Goal: Task Accomplishment & Management: Manage account settings

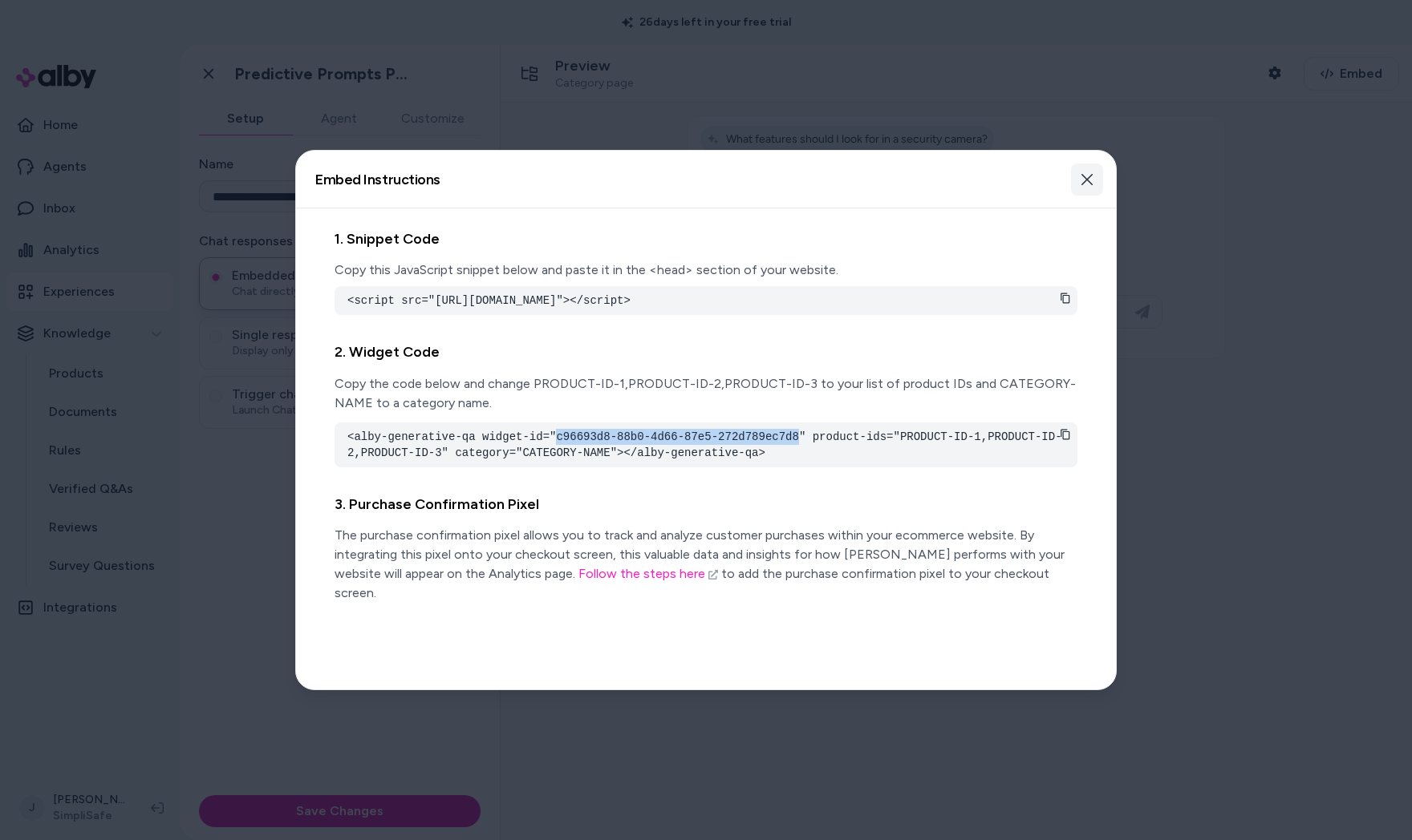
click at [1085, 180] on icon "button" at bounding box center [1086, 179] width 11 height 11
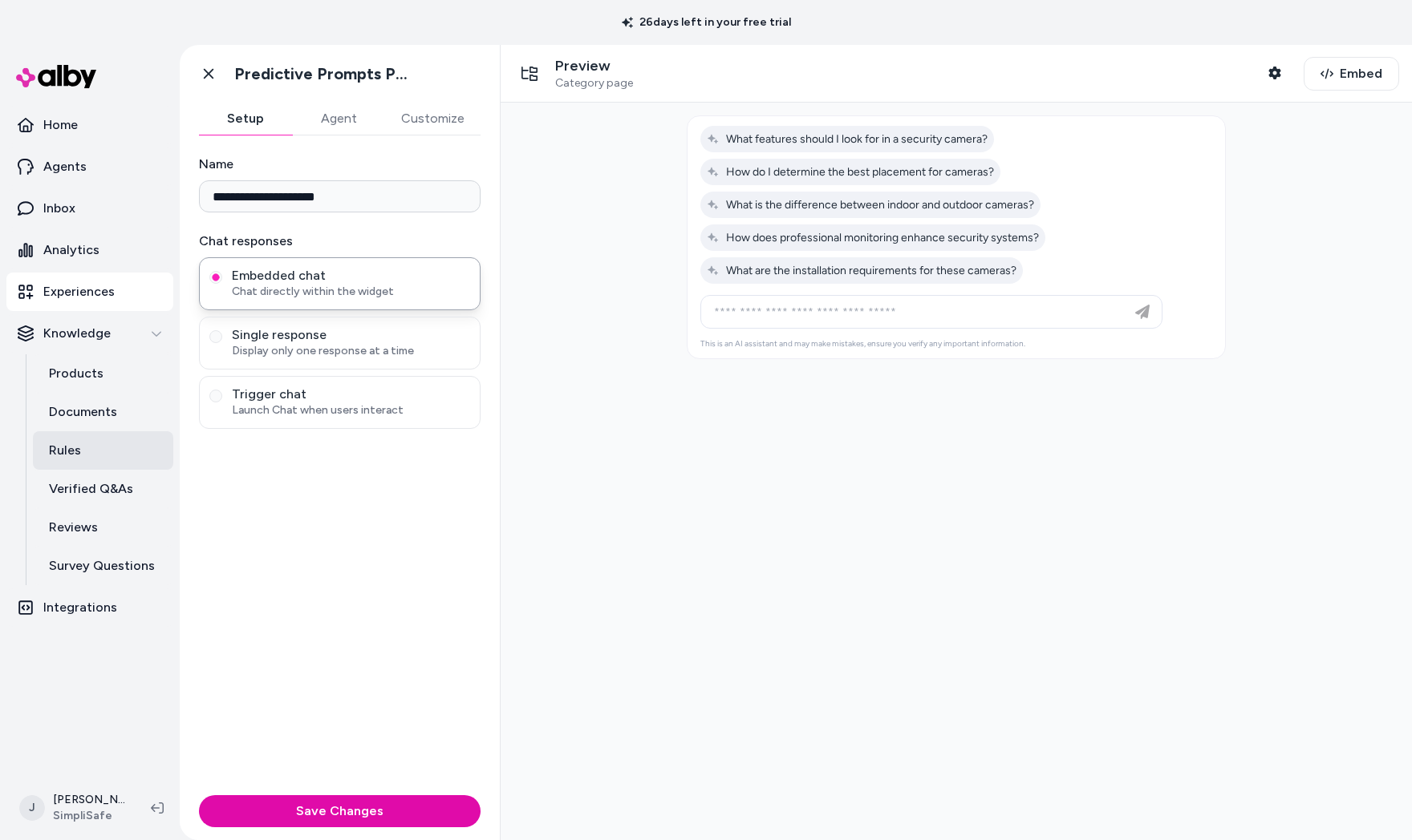
click at [93, 462] on link "Rules" at bounding box center [103, 450] width 140 height 38
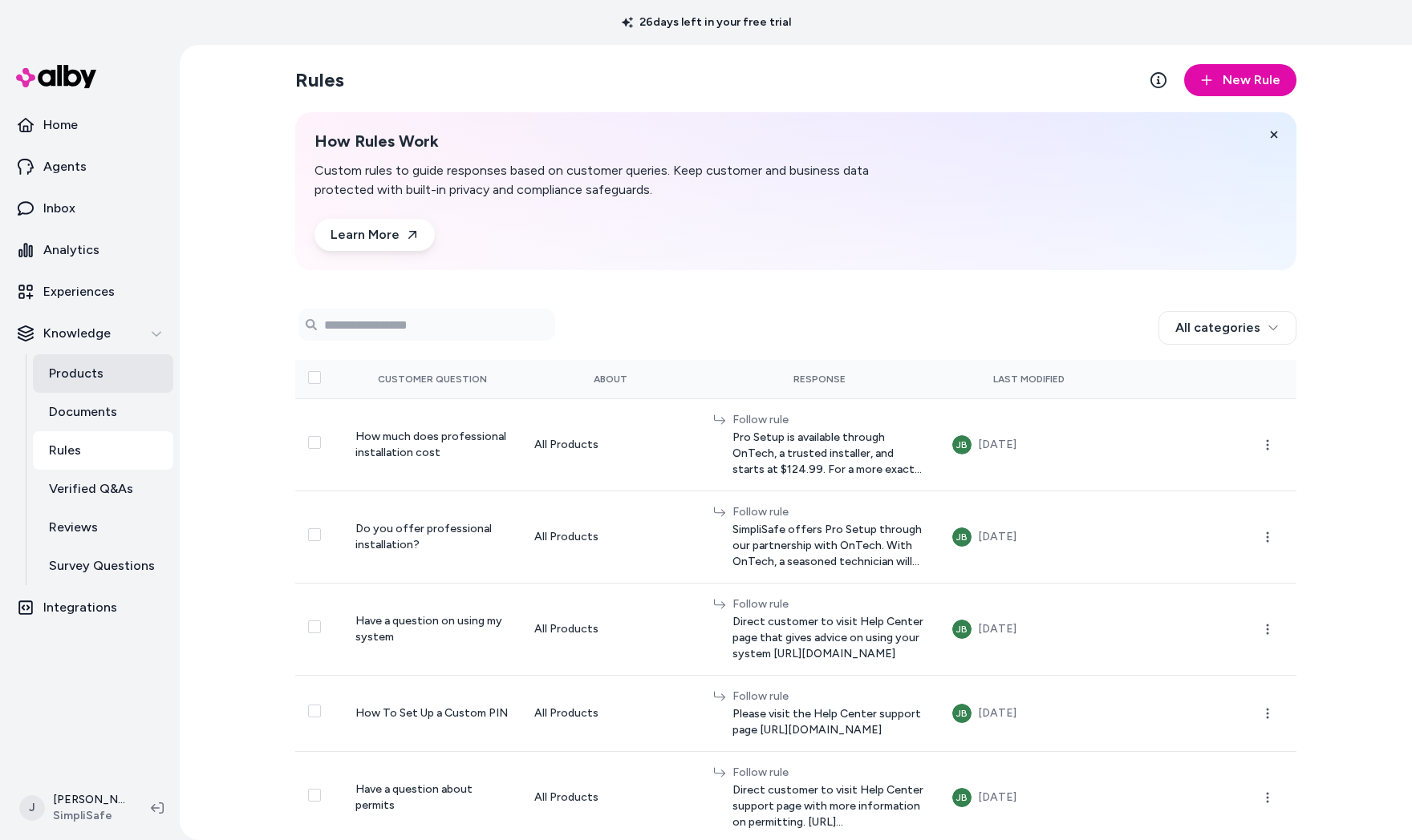
click at [83, 372] on p "Products" at bounding box center [76, 374] width 55 height 19
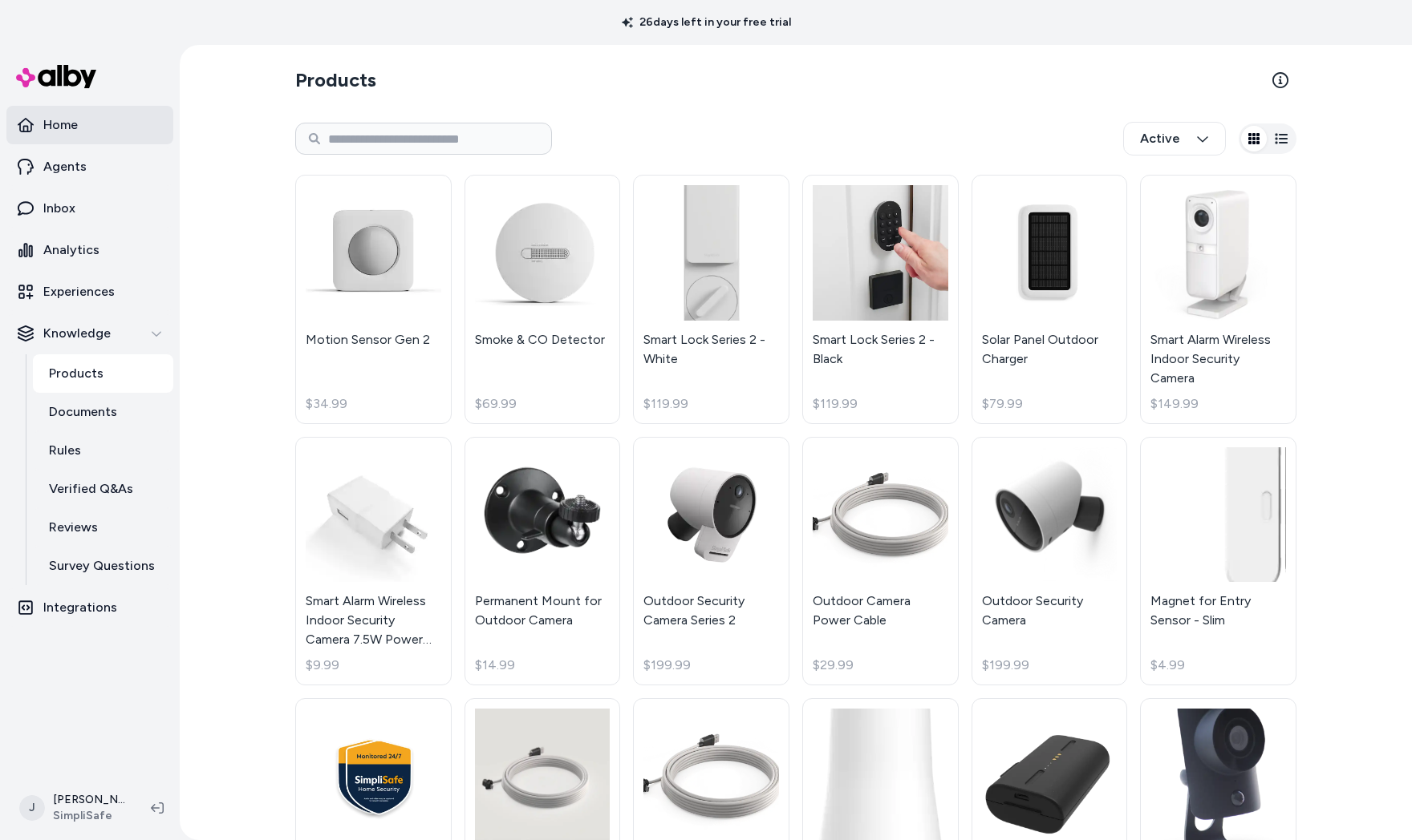
click at [73, 134] on p "Home" at bounding box center [61, 125] width 34 height 19
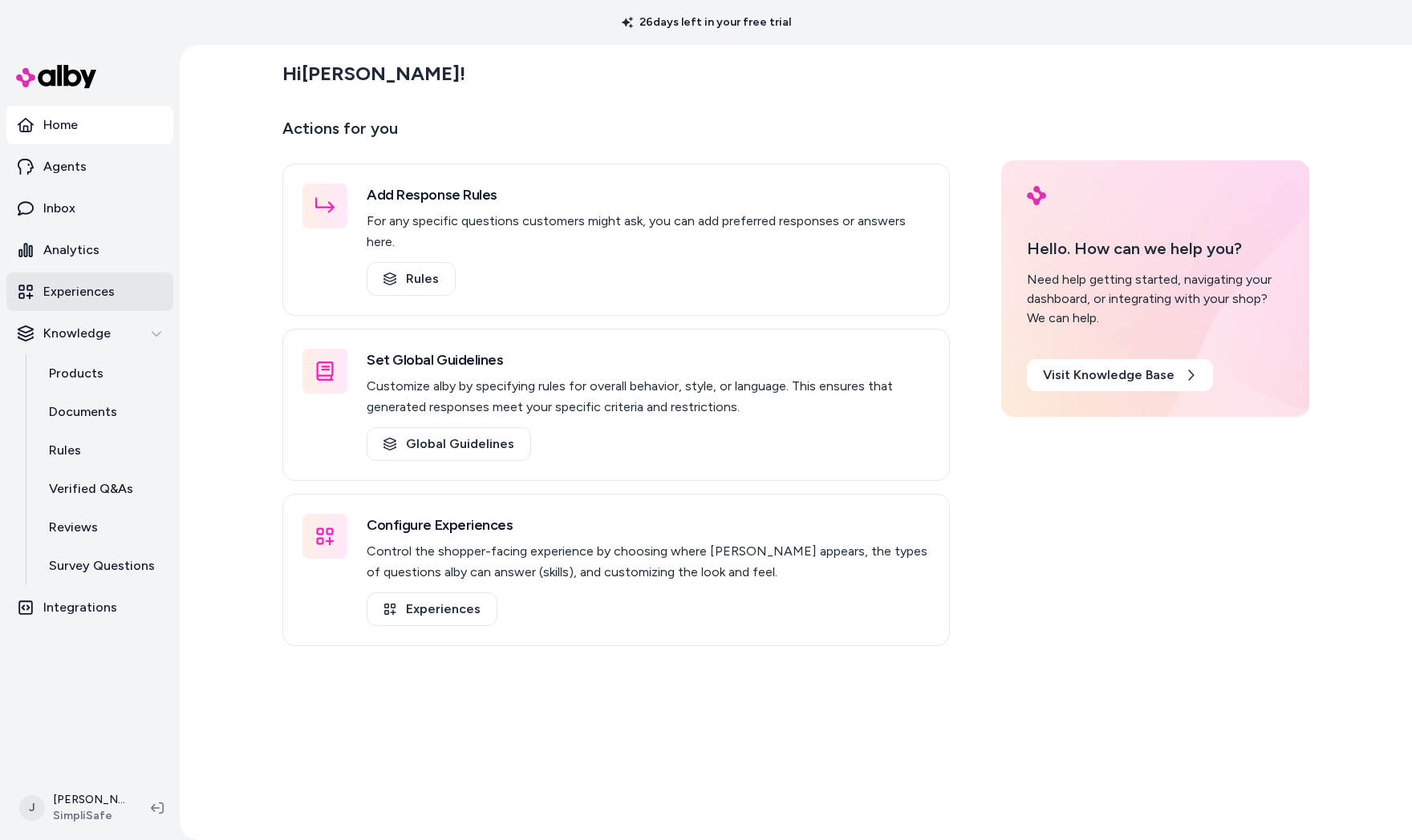
click at [114, 298] on link "Experiences" at bounding box center [89, 292] width 167 height 38
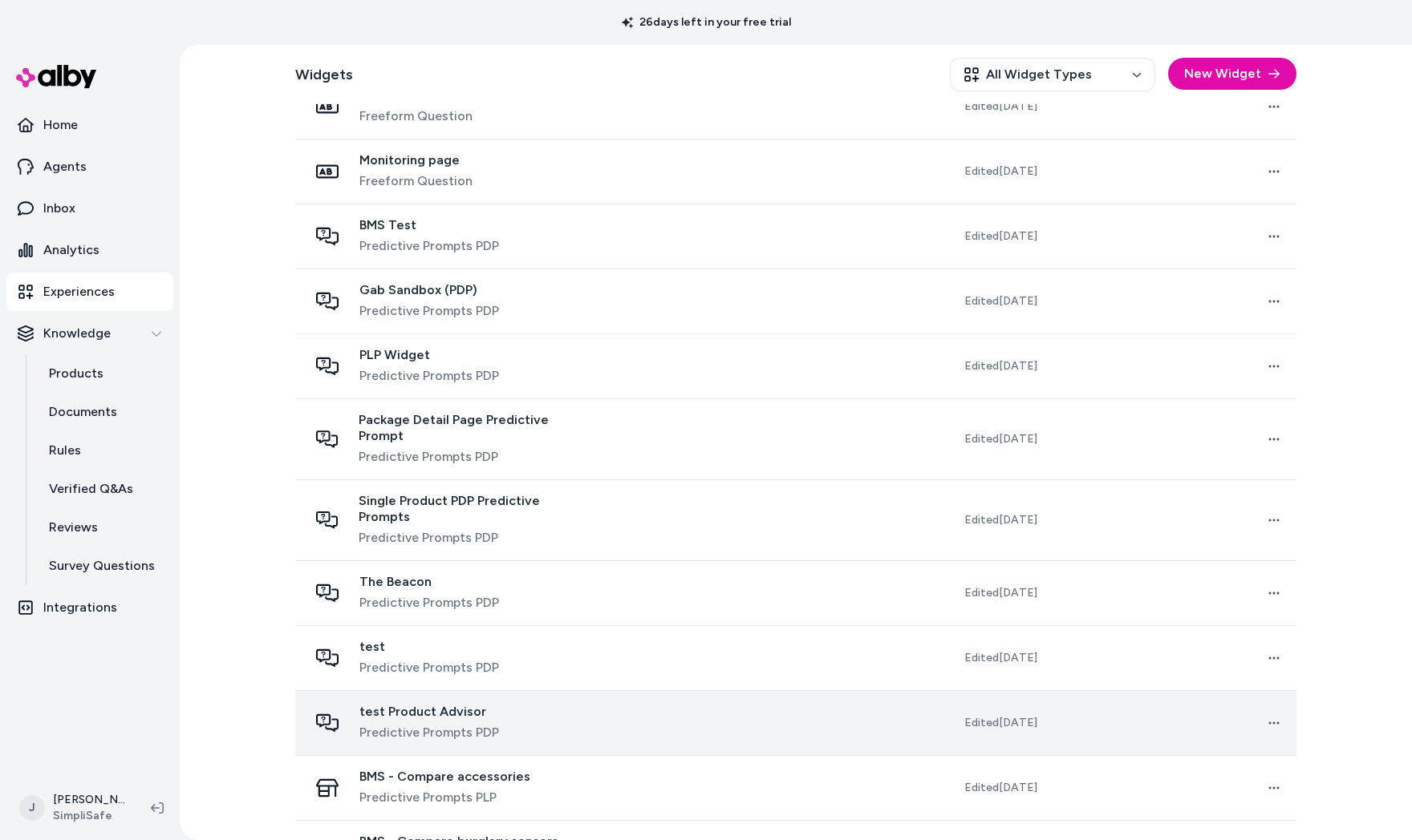
scroll to position [714, 0]
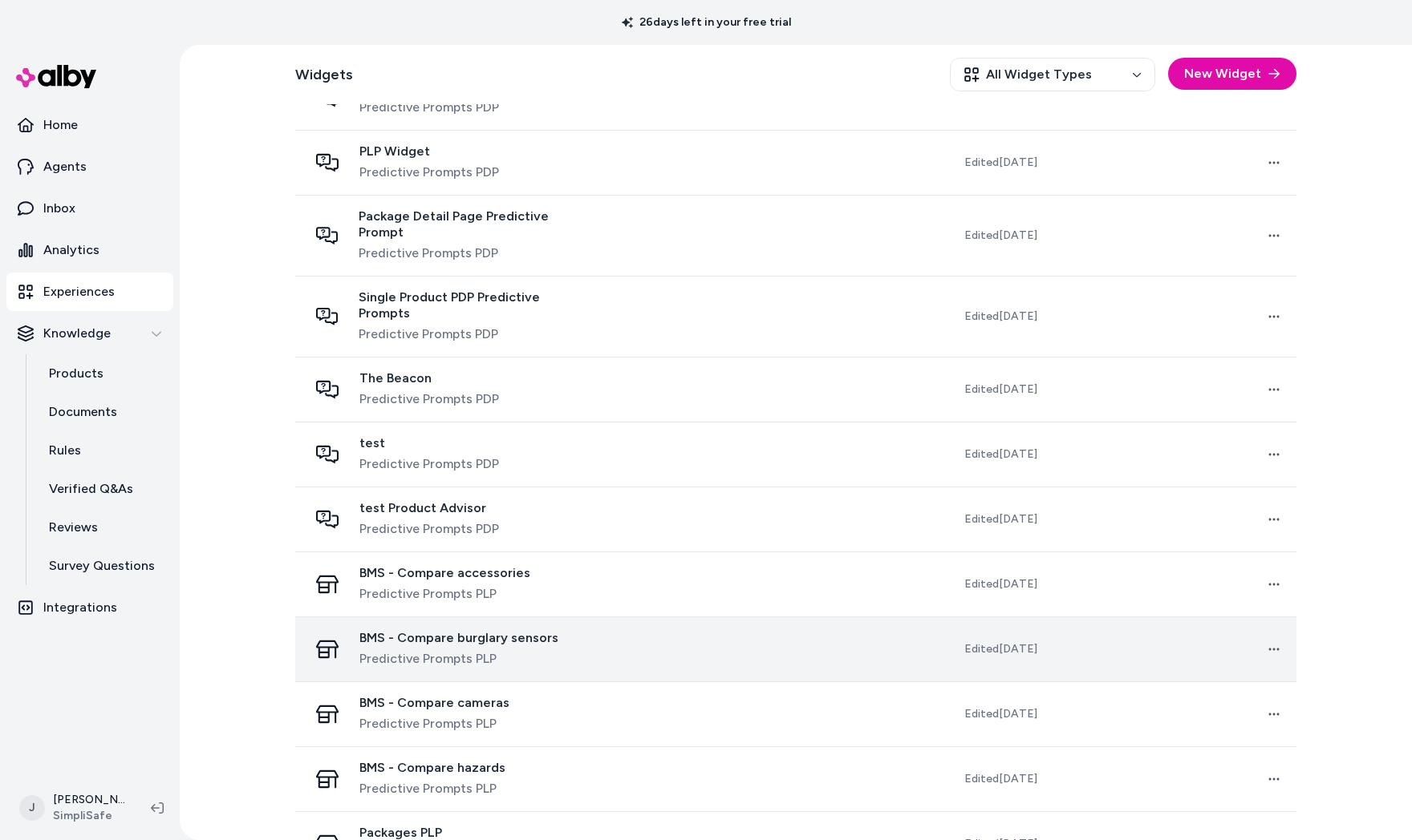
click at [489, 630] on span "BMS - Compare burglary sensors" at bounding box center [459, 638] width 199 height 16
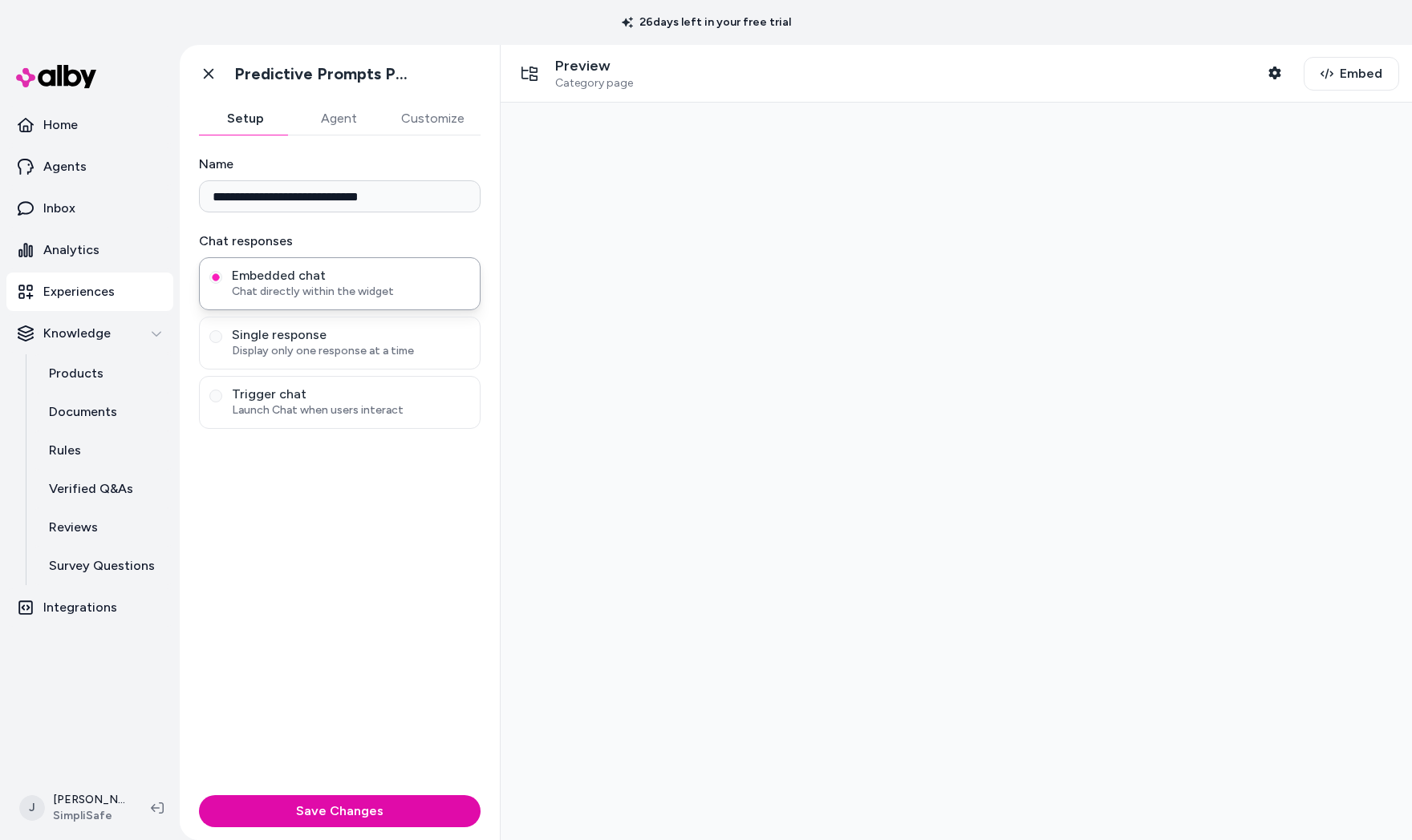
click at [362, 124] on button "Agent" at bounding box center [338, 118] width 93 height 32
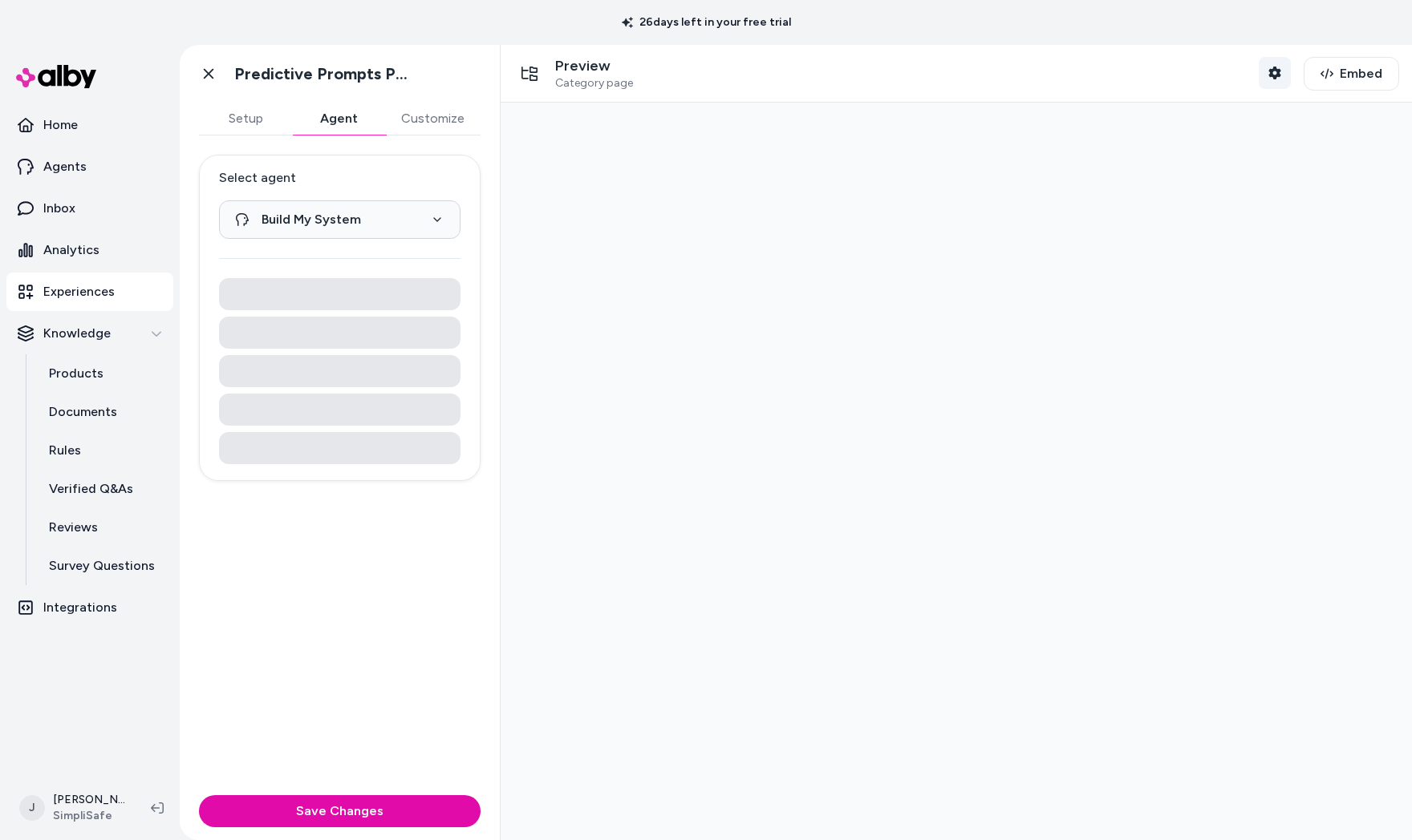
click at [1268, 76] on icon "button" at bounding box center [1274, 73] width 12 height 13
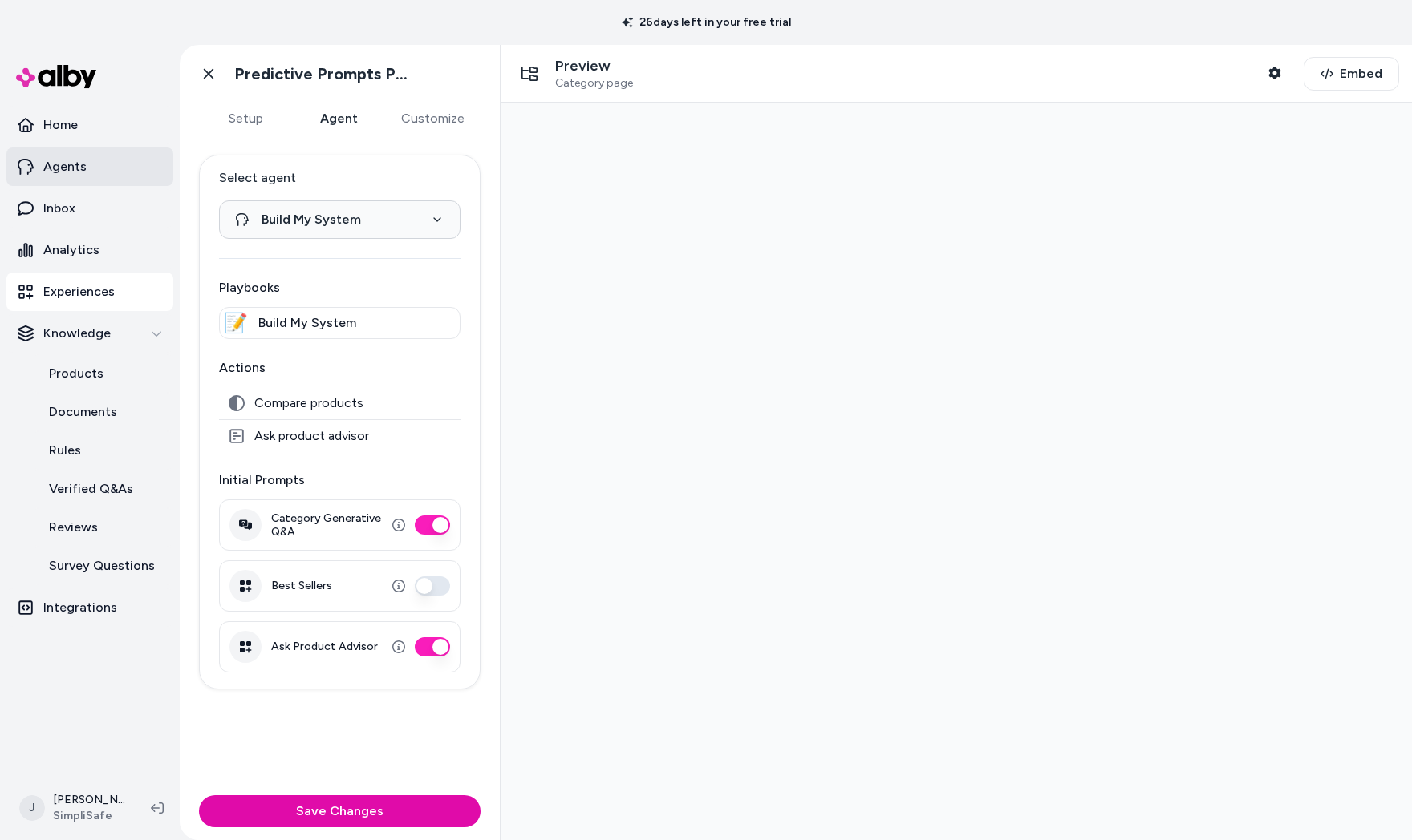
click at [90, 157] on link "Agents" at bounding box center [89, 166] width 167 height 38
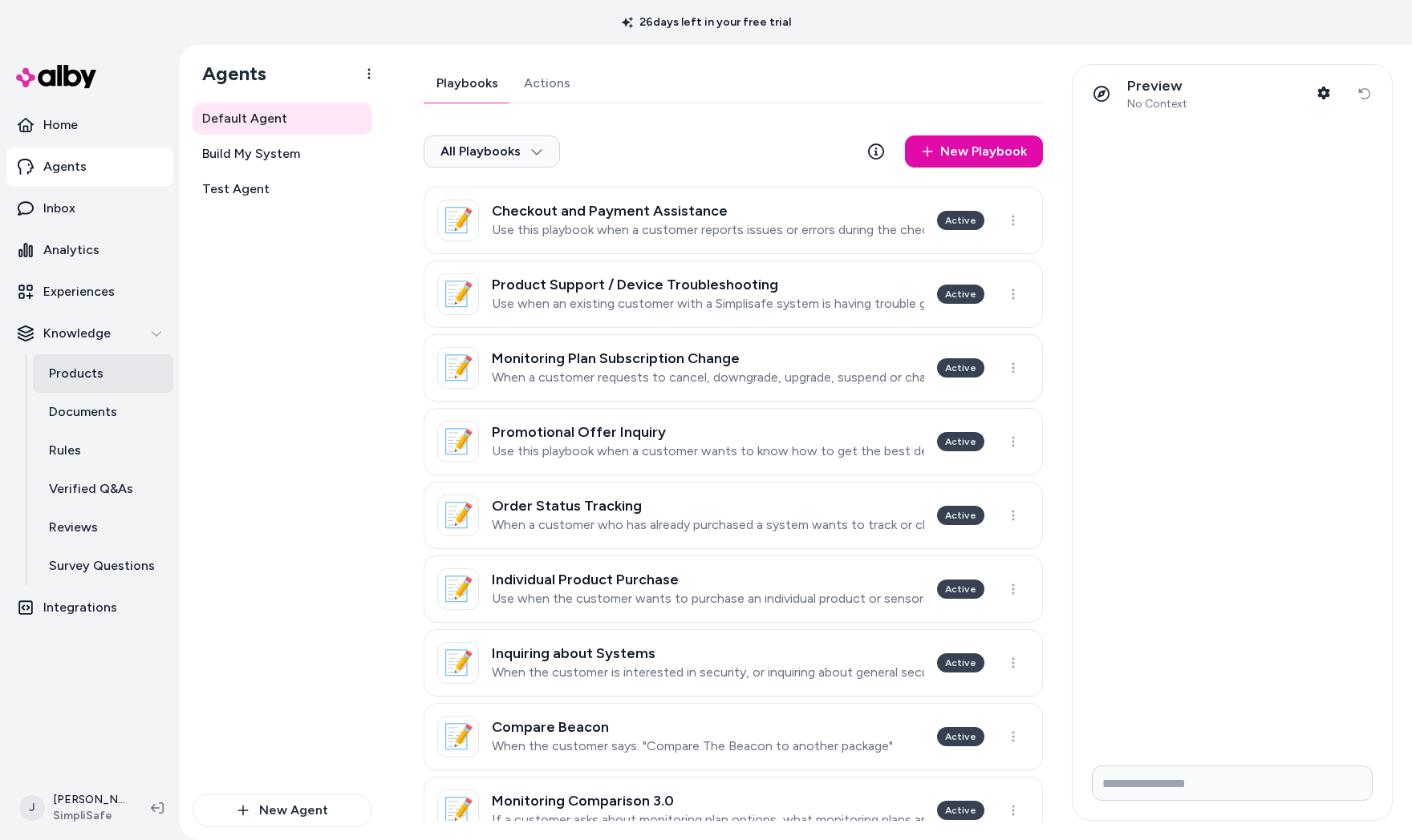
click at [96, 374] on p "Products" at bounding box center [76, 374] width 55 height 19
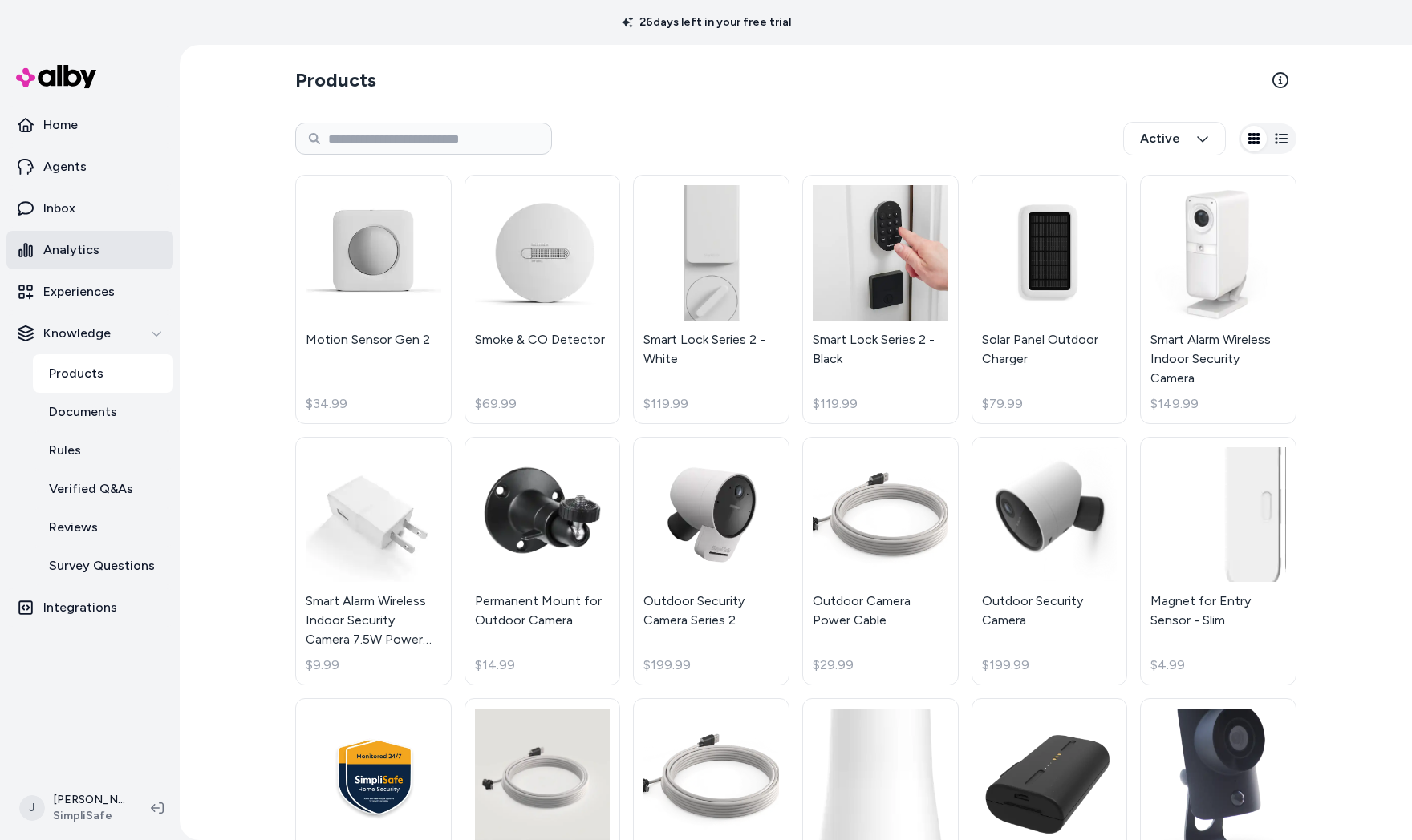
click at [63, 259] on p "Analytics" at bounding box center [72, 250] width 56 height 19
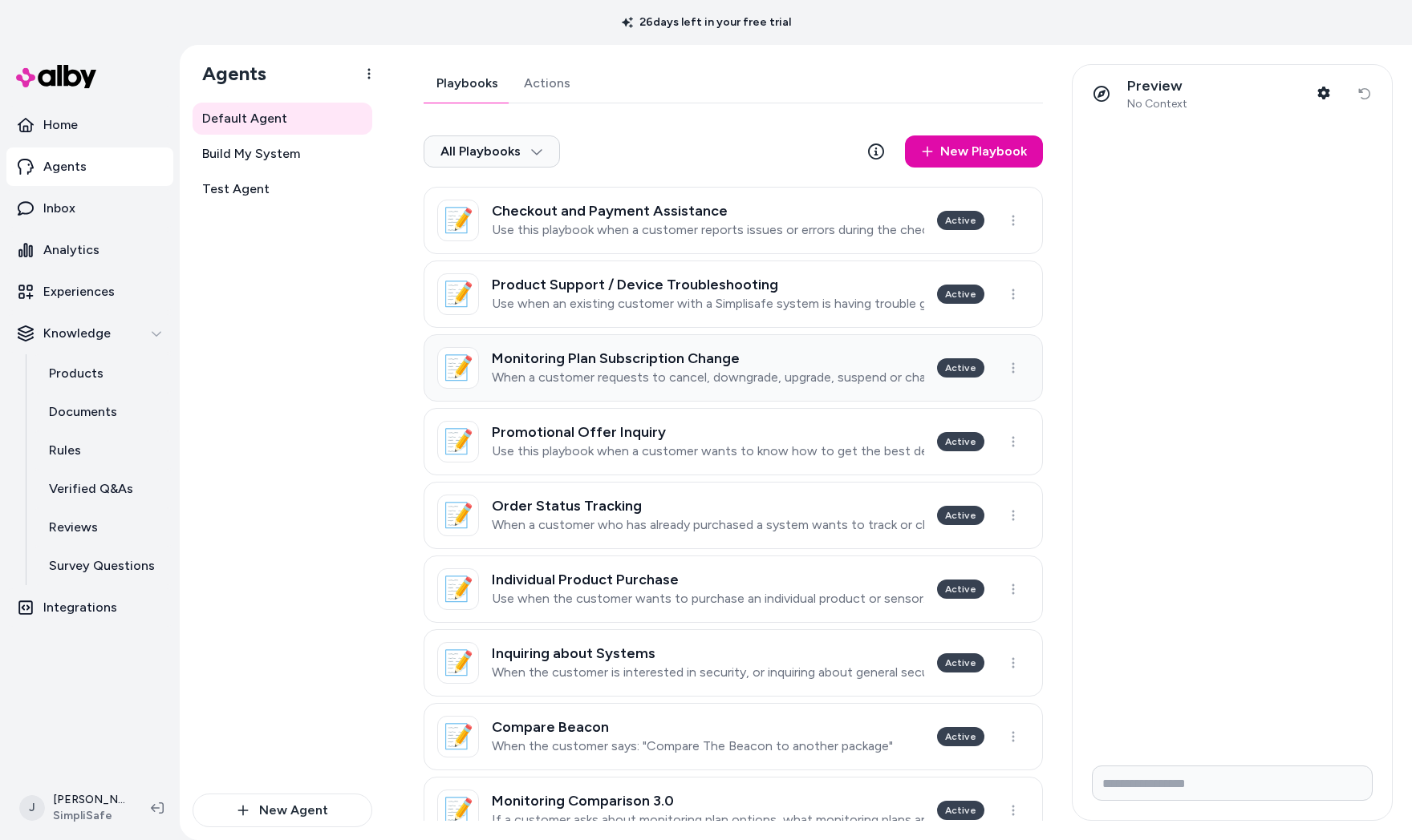
scroll to position [263, 0]
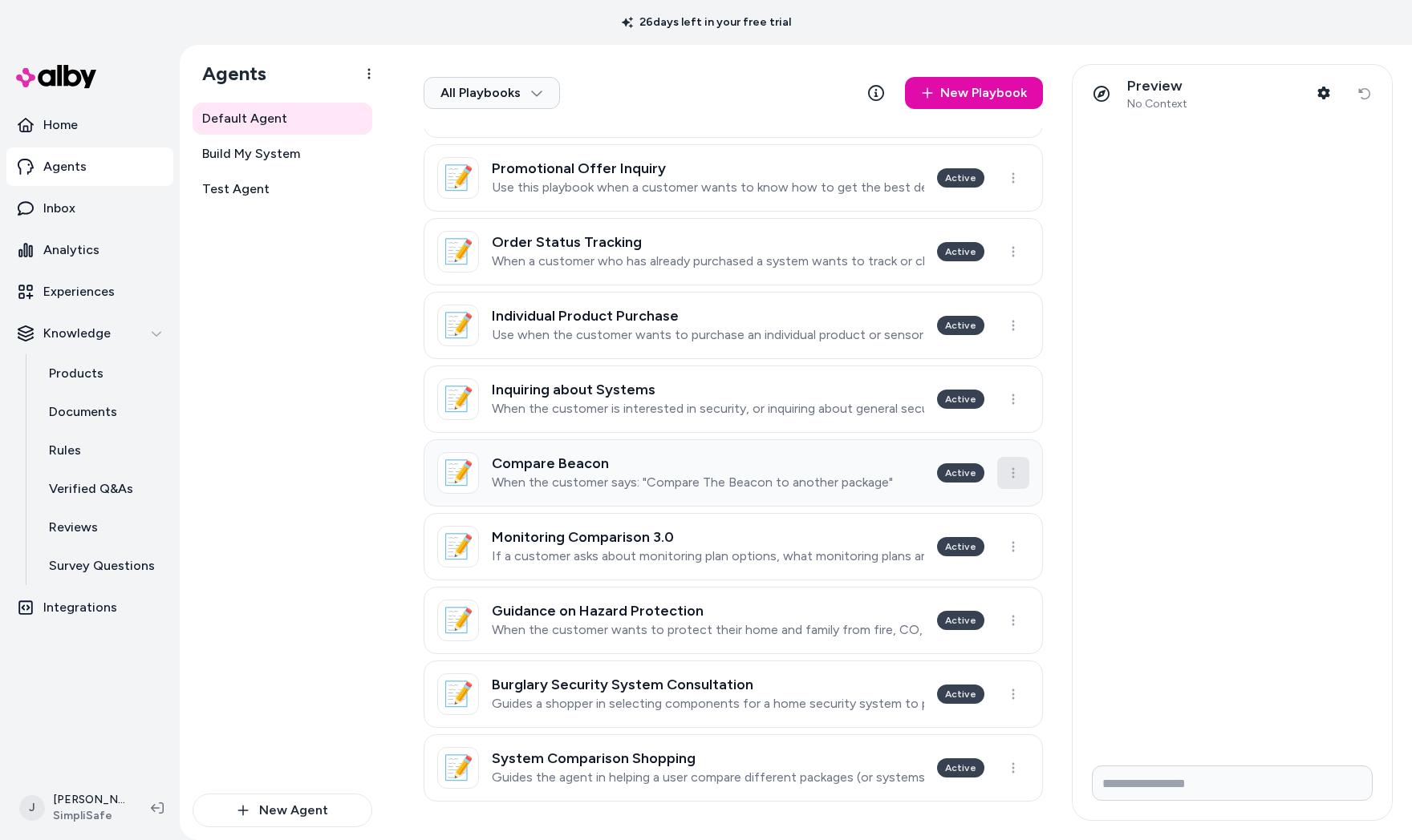
click at [1007, 468] on html "26 days left in your free trial Home Agents Inbox Analytics Experiences Knowled…" at bounding box center [706, 420] width 1412 height 840
click at [966, 504] on div "Archive" at bounding box center [969, 512] width 95 height 32
click at [1005, 473] on html "26 days left in your free trial Home Agents Inbox Analytics Experiences Knowled…" at bounding box center [706, 420] width 1412 height 840
click at [1012, 473] on icon "button" at bounding box center [1013, 473] width 3 height 10
click at [1005, 473] on html "26 days left in your free trial Home Agents Inbox Analytics Experiences Knowled…" at bounding box center [706, 420] width 1412 height 840
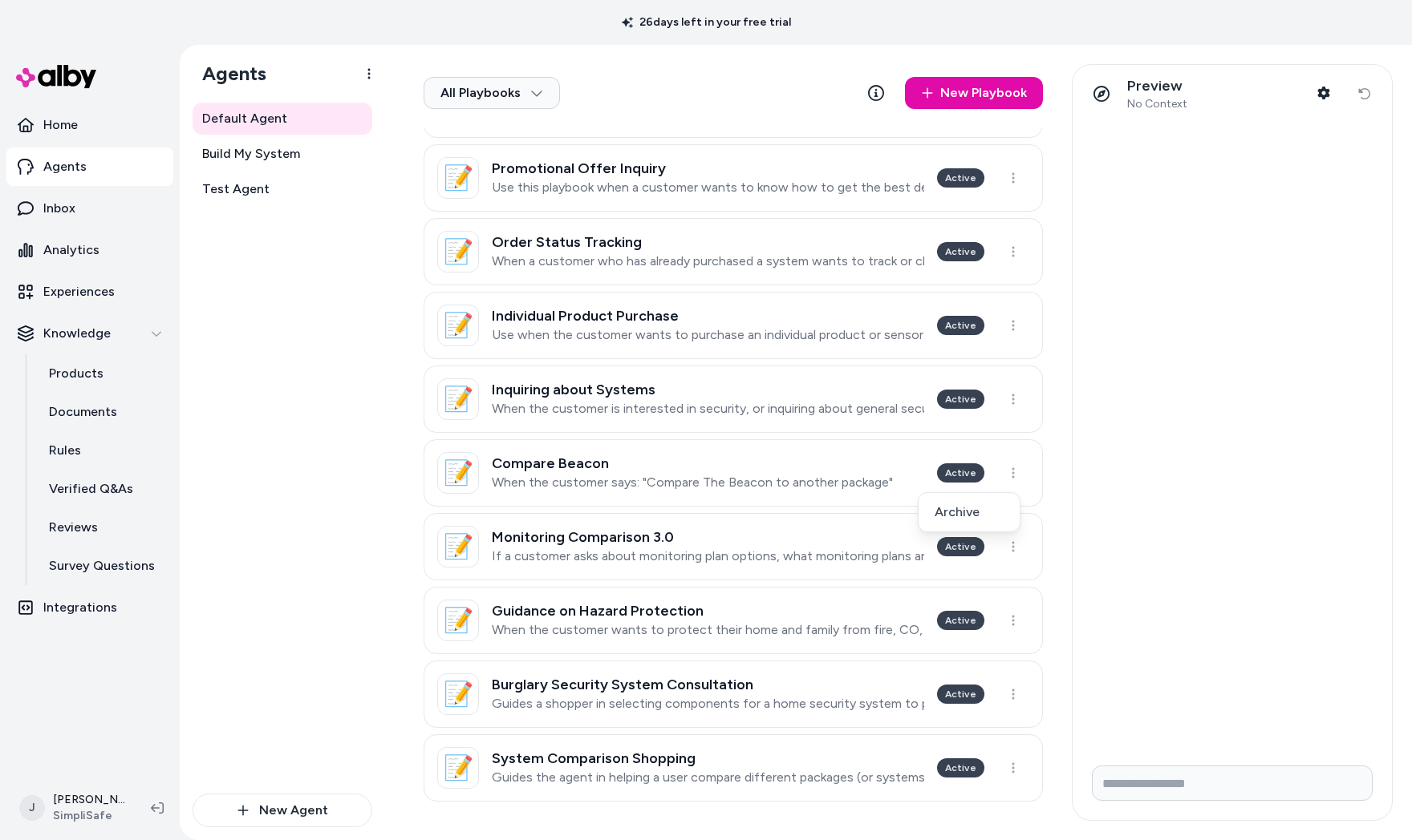
click at [1005, 473] on html "26 days left in your free trial Home Agents Inbox Analytics Experiences Knowled…" at bounding box center [706, 420] width 1412 height 840
click at [780, 473] on div "Compare Beacon When the customer says: "Compare The Beacon to another package"" at bounding box center [692, 472] width 401 height 35
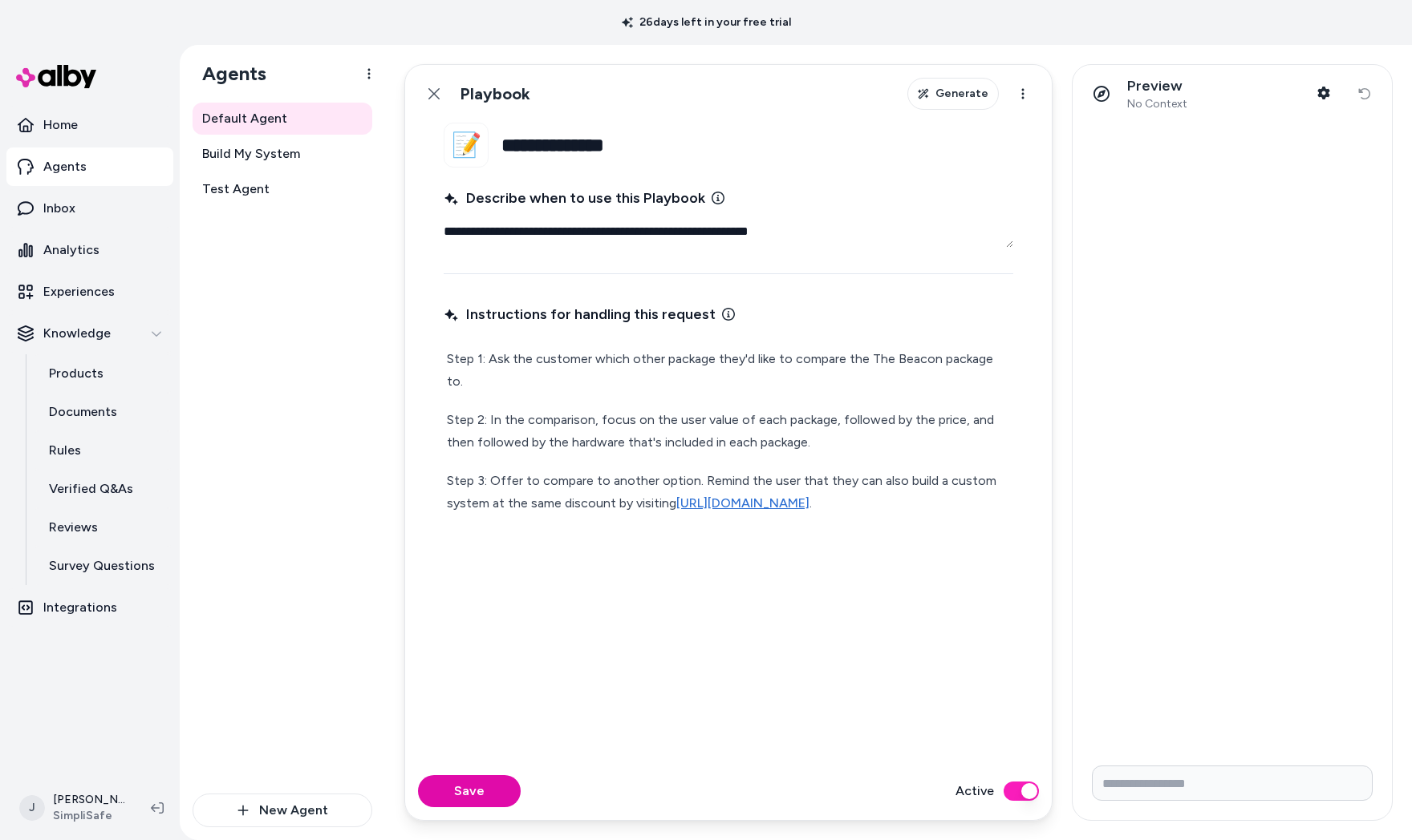
click at [1001, 475] on html "**********" at bounding box center [706, 420] width 1412 height 840
click at [1020, 98] on html "**********" at bounding box center [706, 420] width 1412 height 840
click at [994, 138] on div "Archive Playbook" at bounding box center [969, 132] width 133 height 29
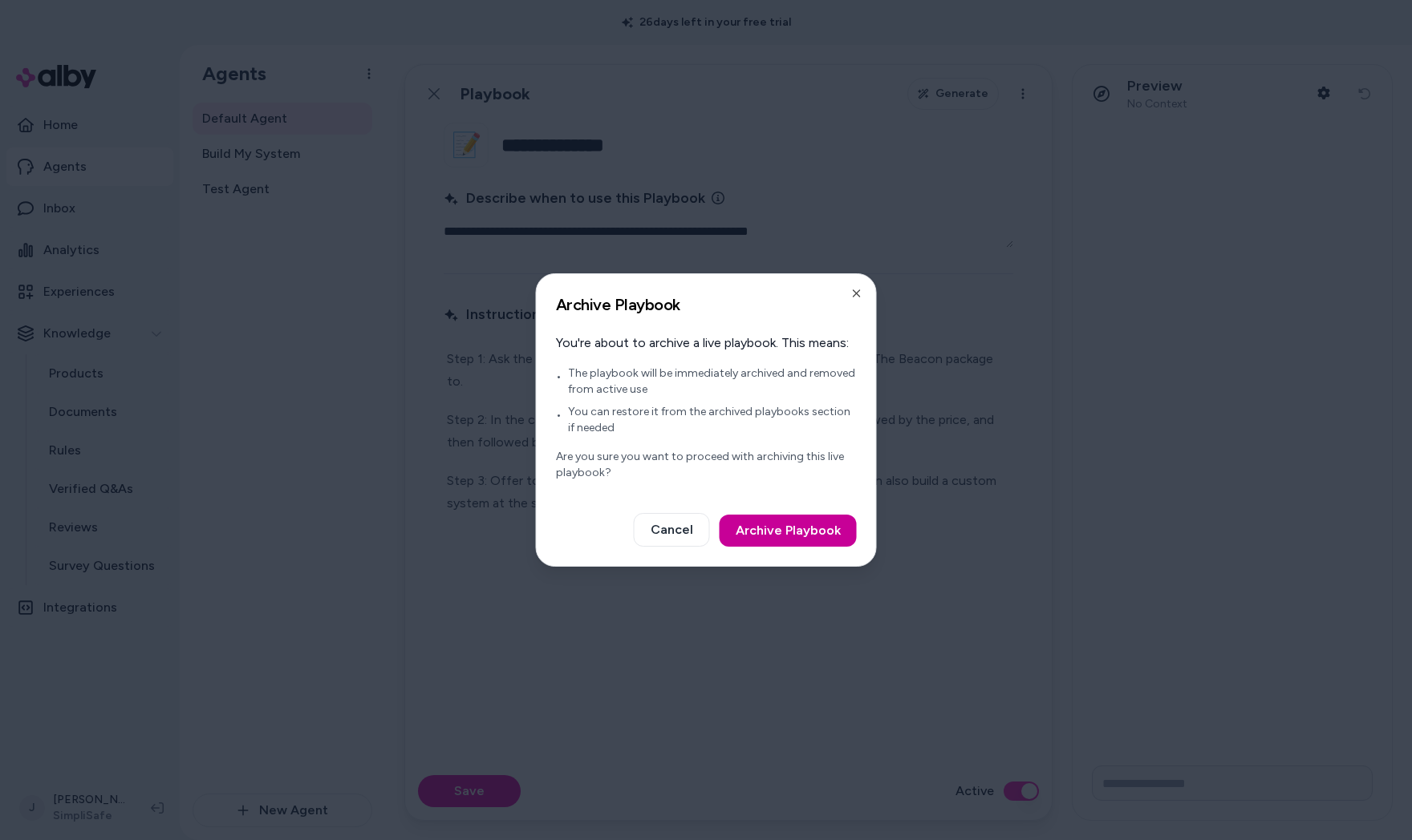
click at [792, 534] on button "Archive Playbook" at bounding box center [788, 530] width 137 height 32
type textarea "*"
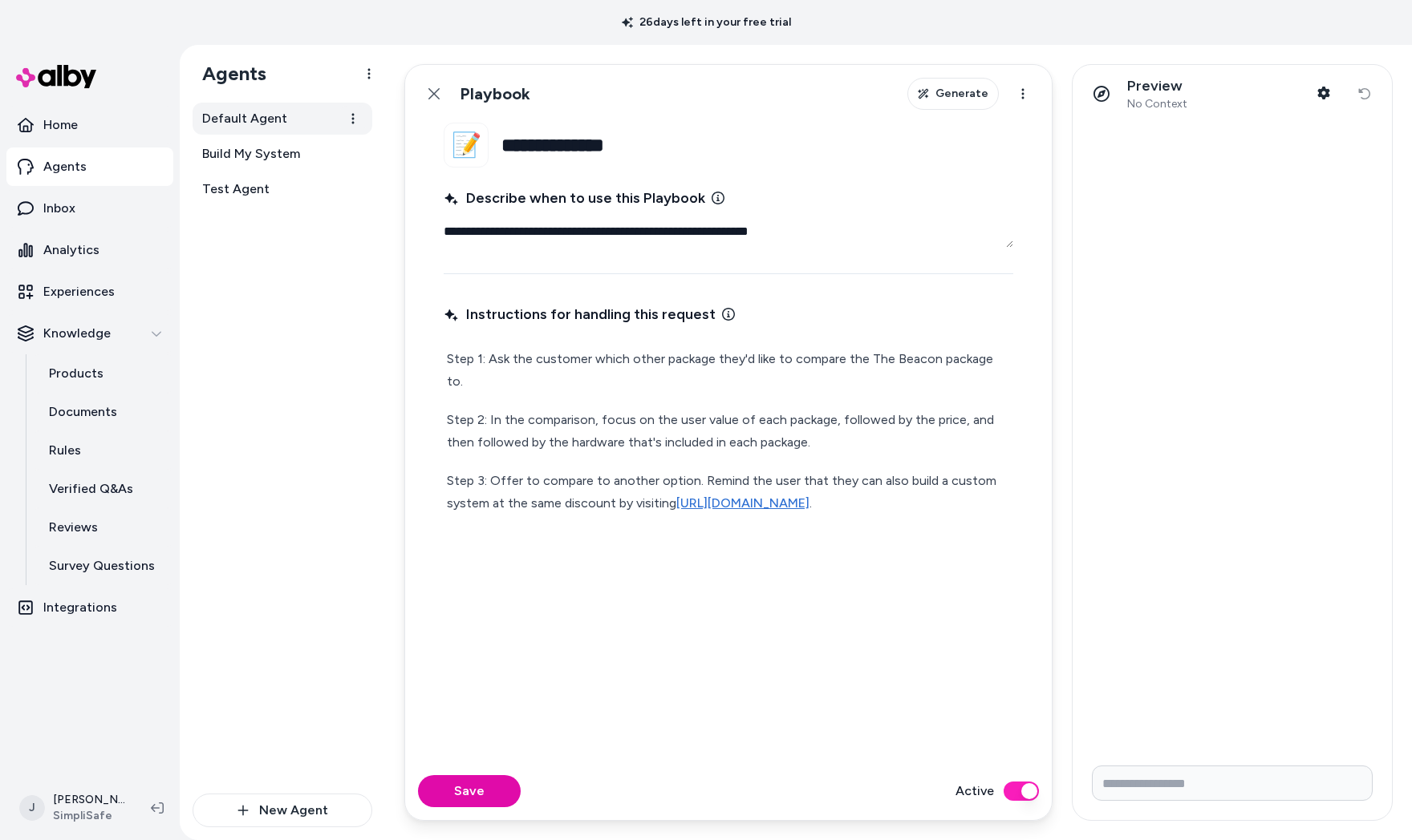
click at [281, 117] on span "Default Agent" at bounding box center [244, 118] width 85 height 19
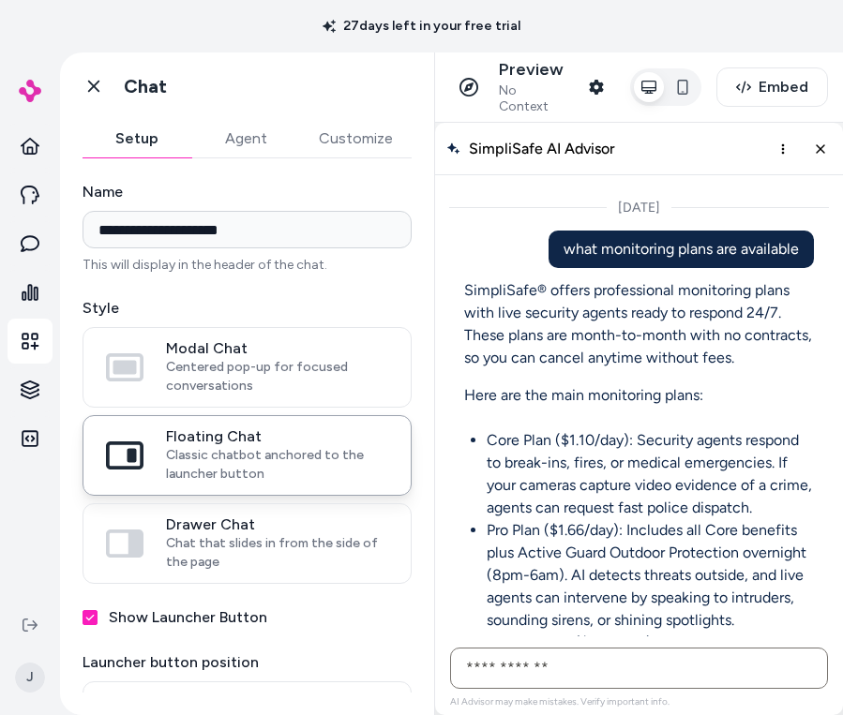
scroll to position [17913, 0]
